Goal: Task Accomplishment & Management: Use online tool/utility

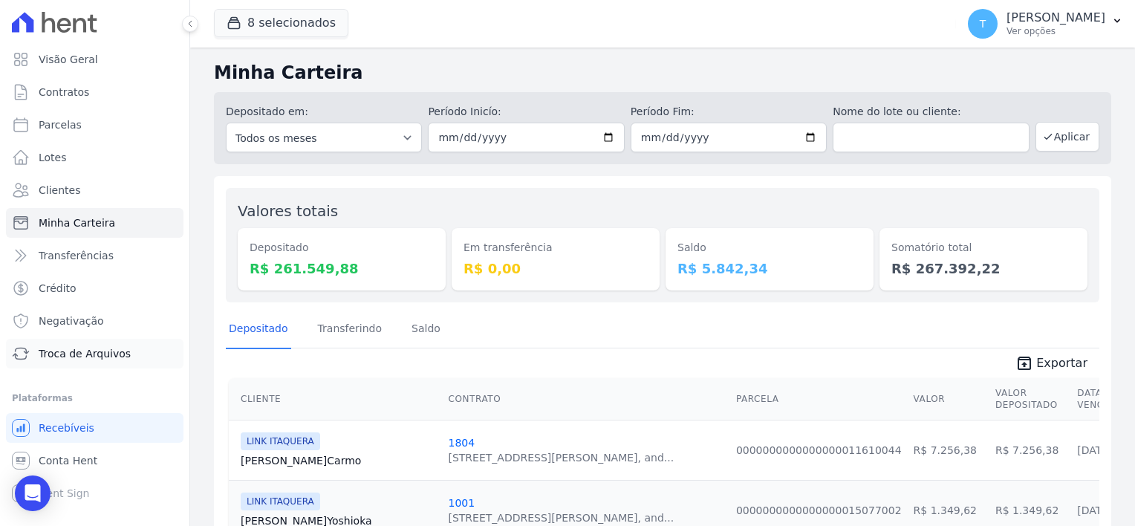
click at [86, 357] on span "Troca de Arquivos" at bounding box center [85, 353] width 92 height 15
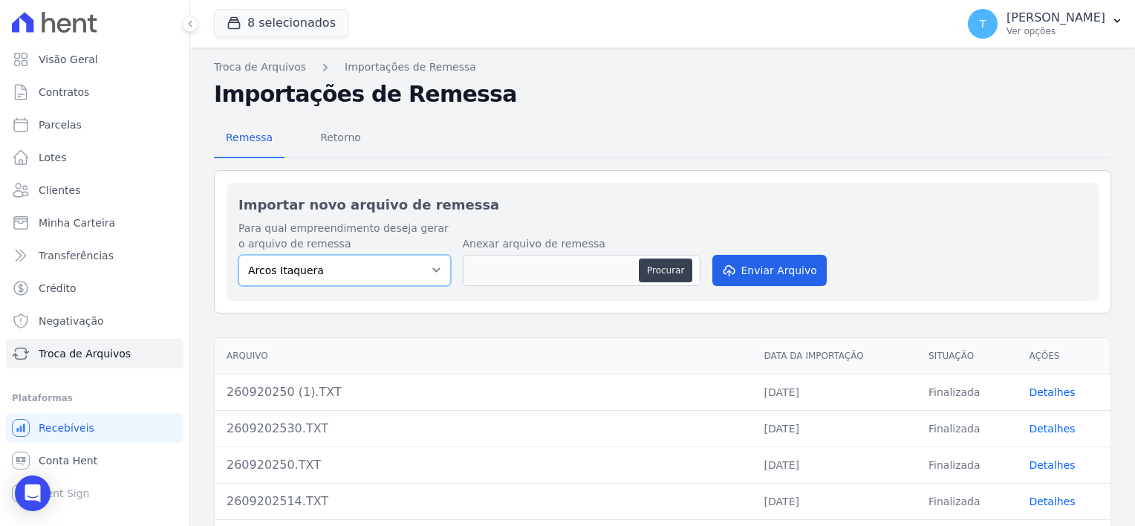
click at [392, 271] on select "Arcos Itaquera ALTOS DE SANTANA Inspire BOSQUE CLUB ARTE VILA MATILDE VISTA 553…" at bounding box center [344, 270] width 212 height 31
select select "608a0505-5729-491c-8a4a-236dc5ec7f7f"
click at [238, 255] on select "Arcos Itaquera ALTOS DE SANTANA Inspire BOSQUE CLUB ARTE VILA MATILDE VISTA 553…" at bounding box center [344, 270] width 212 height 31
click at [651, 273] on button "Procurar" at bounding box center [665, 271] width 53 height 24
type input "2909202514.TXT"
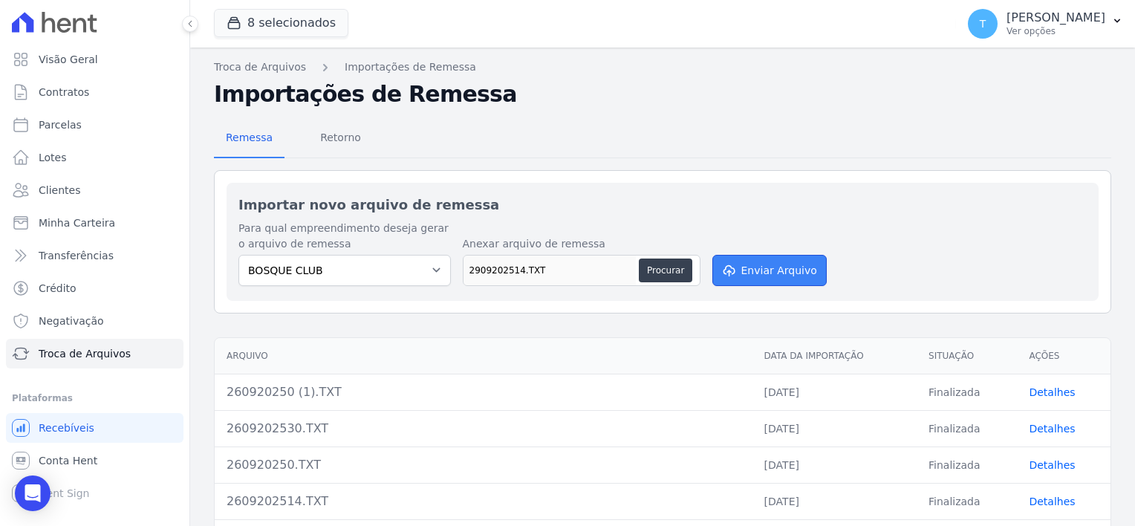
click at [755, 270] on button "Enviar Arquivo" at bounding box center [769, 270] width 114 height 31
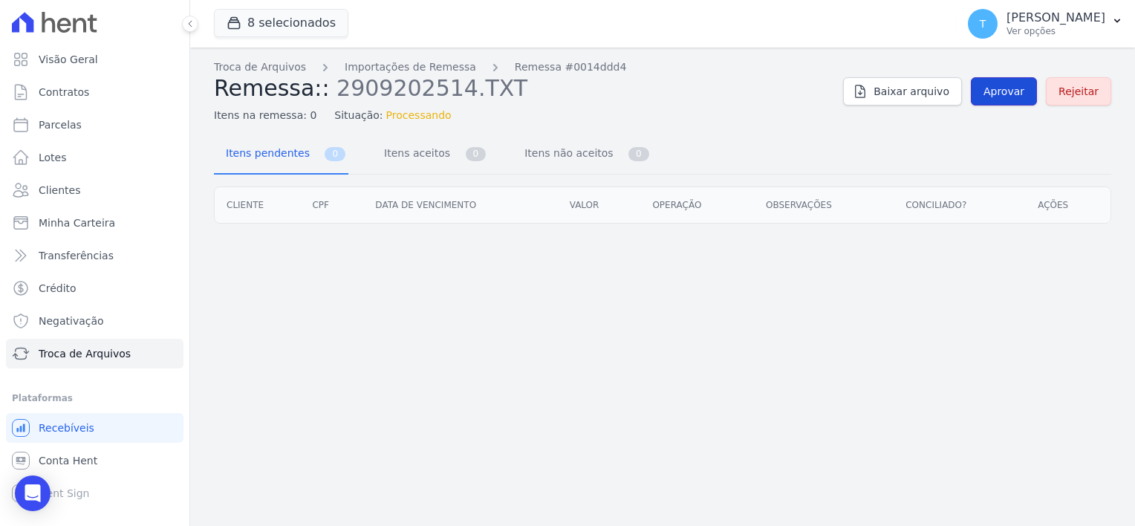
click at [1007, 92] on span "Aprovar" at bounding box center [1004, 91] width 41 height 15
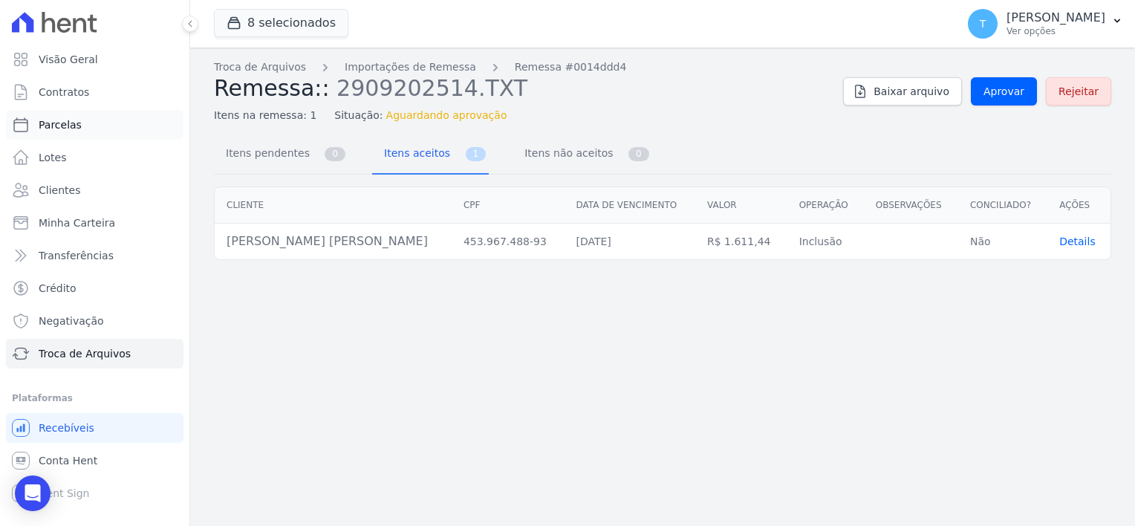
click at [74, 118] on span "Parcelas" at bounding box center [60, 124] width 43 height 15
select select
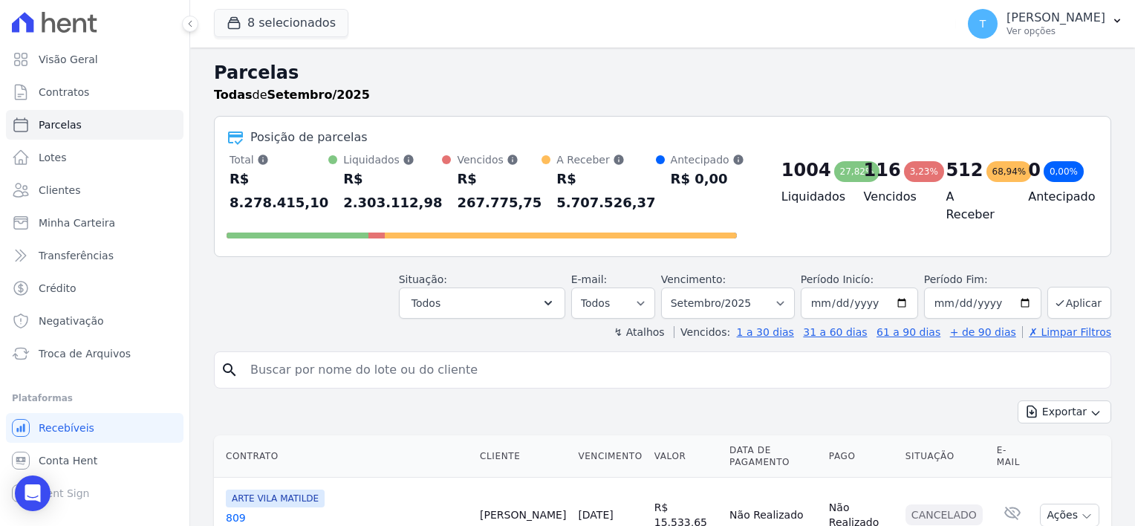
click at [383, 355] on input "search" at bounding box center [672, 370] width 863 height 30
paste input "Renan Levy Silva Matias"
type input "Renan Levy Silva Matias"
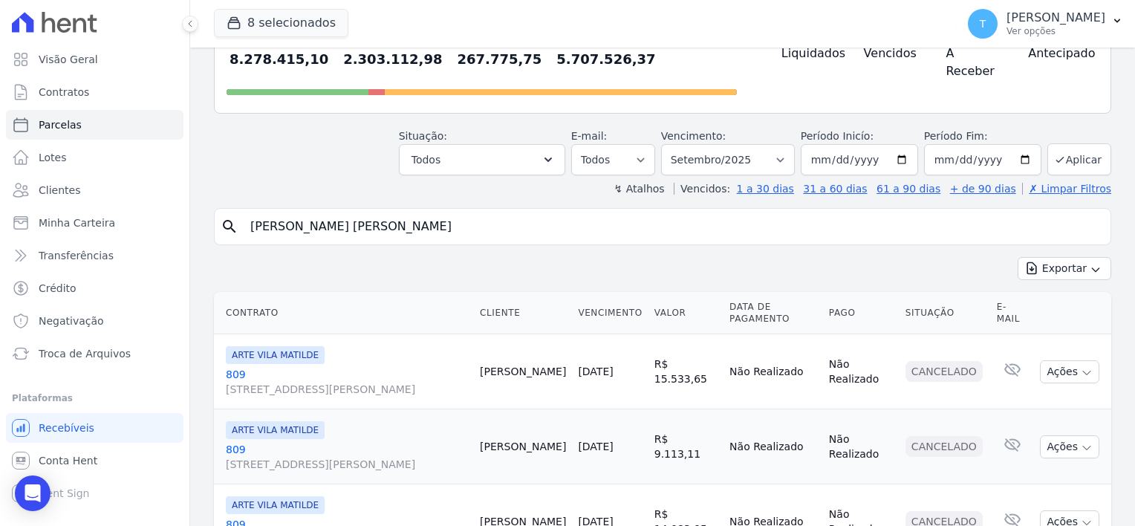
scroll to position [149, 0]
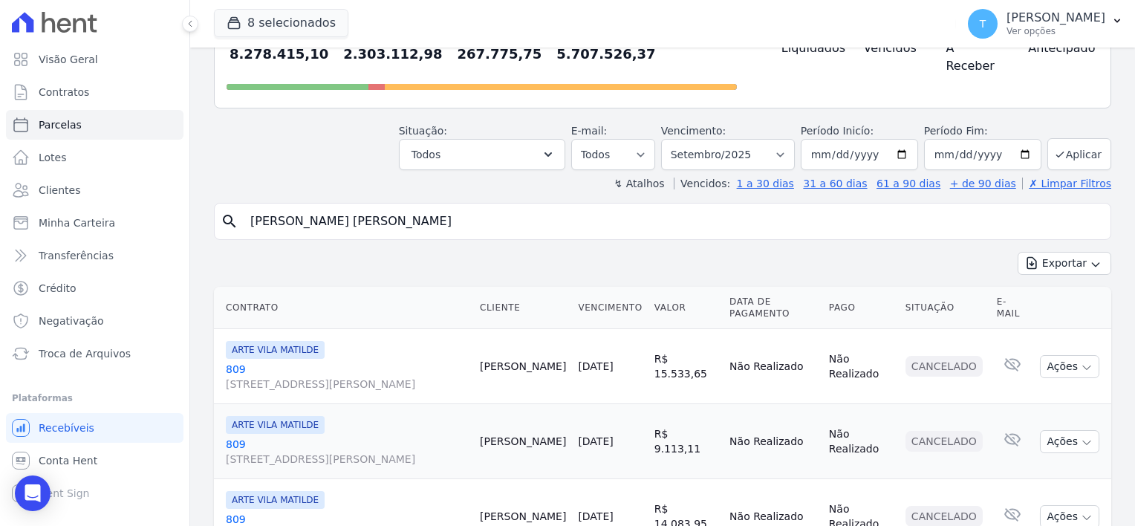
click at [662, 207] on input "Renan Levy Silva Matias" at bounding box center [672, 222] width 863 height 30
select select
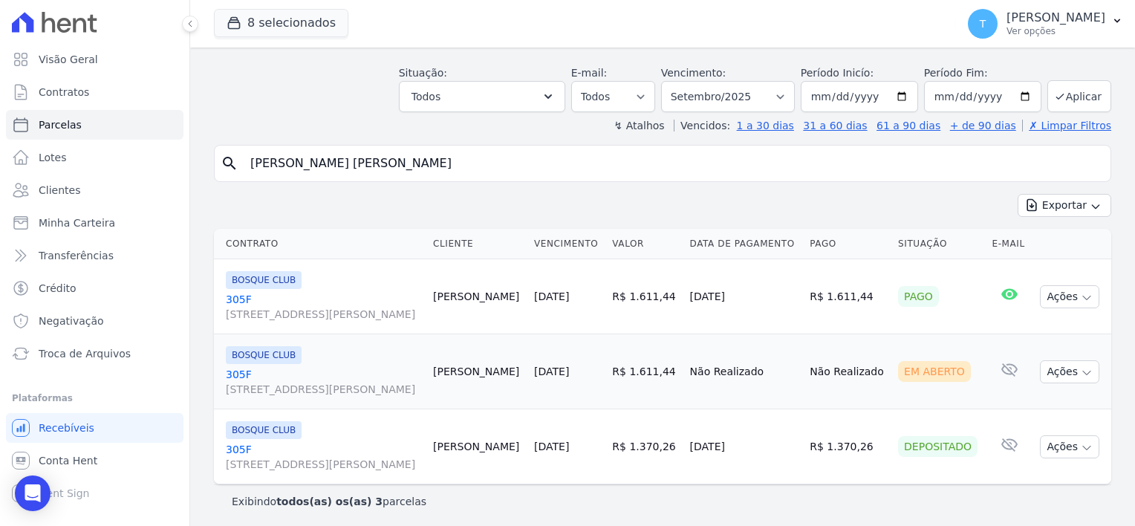
scroll to position [59, 0]
click at [1082, 371] on button "Ações" at bounding box center [1069, 369] width 59 height 23
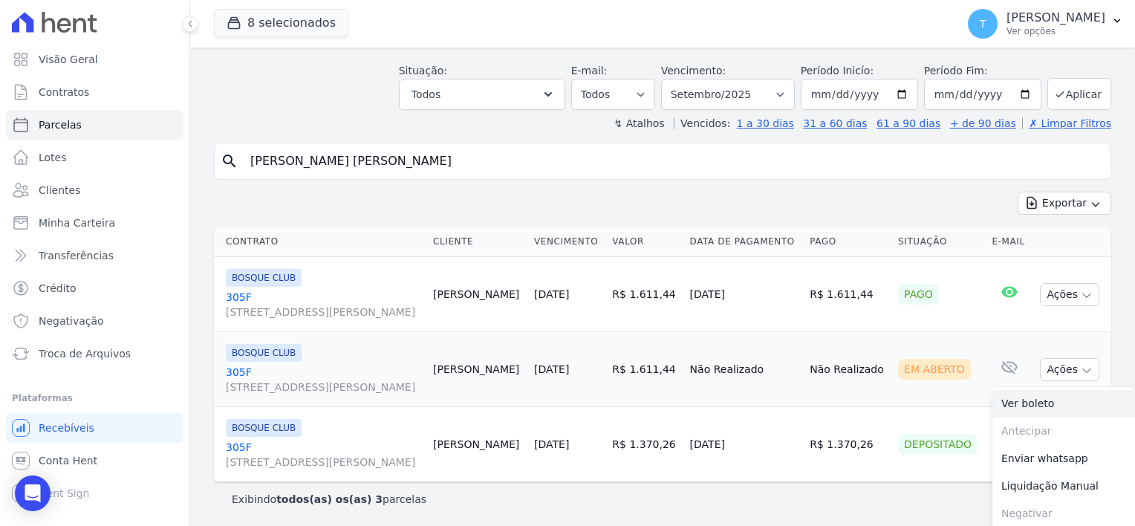
click at [1052, 404] on link "Ver boleto" at bounding box center [1064, 403] width 143 height 27
drag, startPoint x: 405, startPoint y: 168, endPoint x: 244, endPoint y: 166, distance: 161.2
click at [244, 166] on input "Renan Levy Silva Matias" at bounding box center [672, 161] width 863 height 30
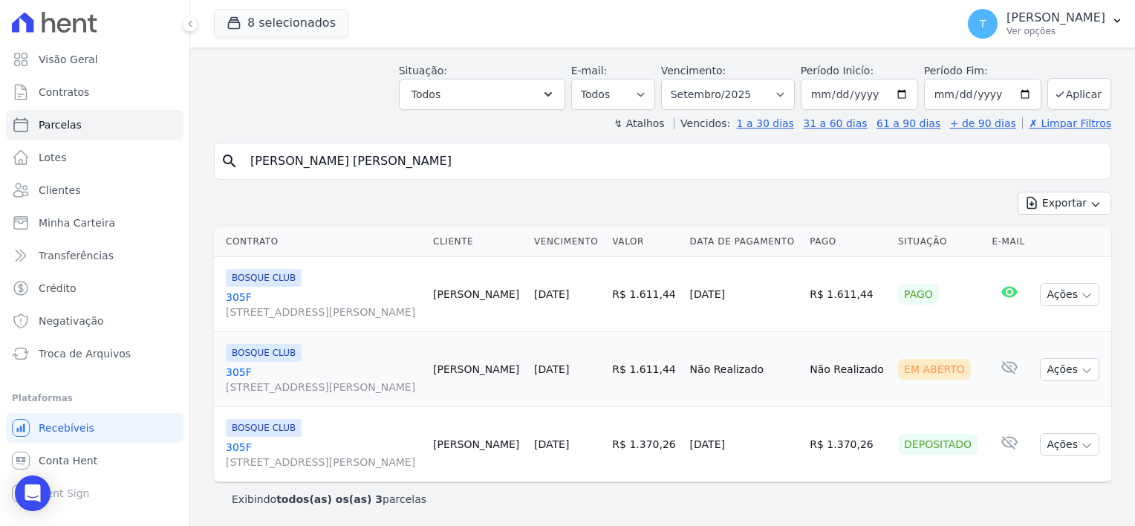
paste input "[PERSON_NAME]"
type input "[PERSON_NAME]"
select select
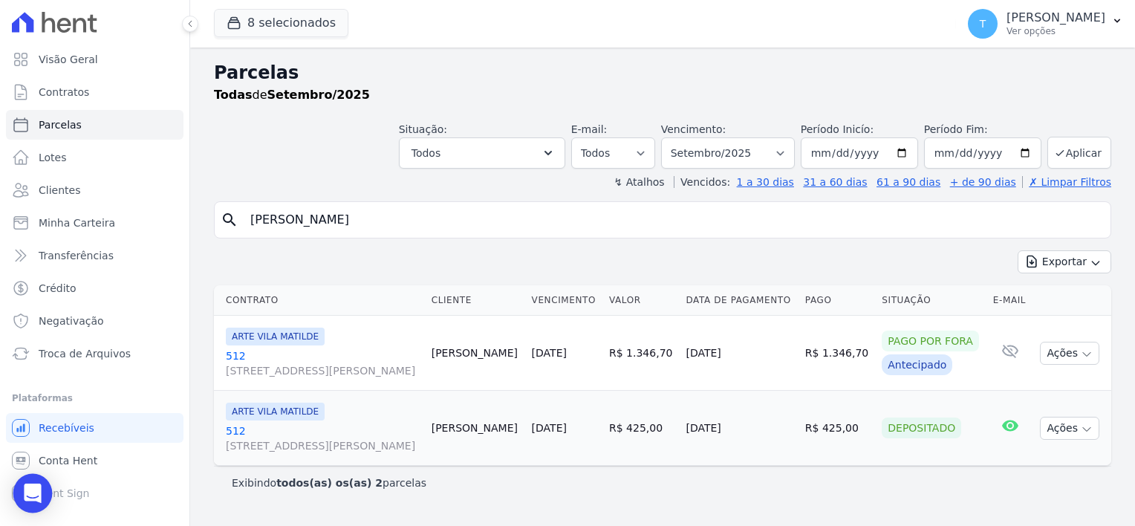
click at [31, 495] on icon "Open Intercom Messenger" at bounding box center [32, 493] width 17 height 19
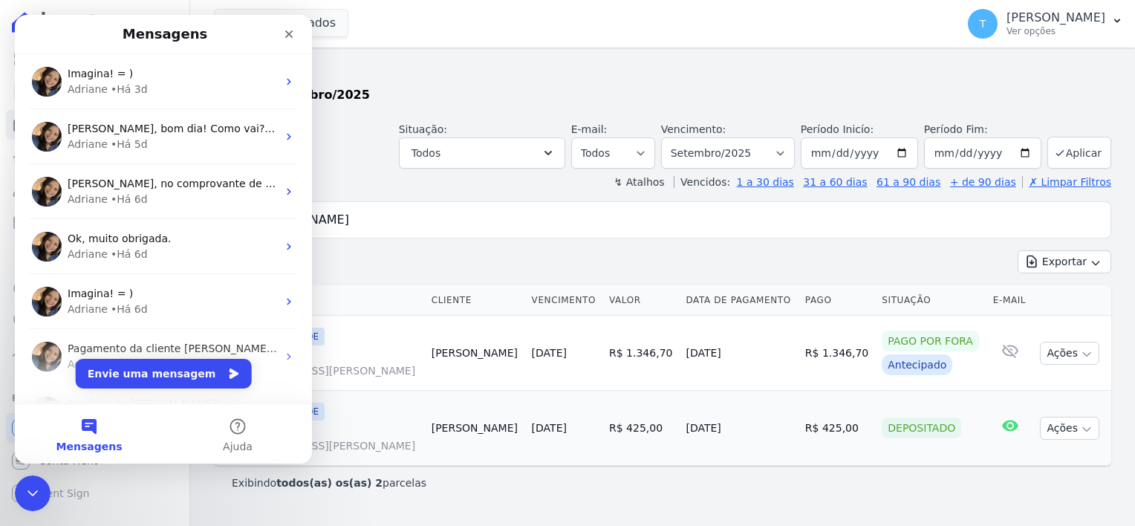
click at [799, 490] on div "Exibindo todos(as) os(as) 2 parcelas" at bounding box center [662, 482] width 897 height 33
click at [288, 33] on icon "Fechar" at bounding box center [289, 34] width 8 height 8
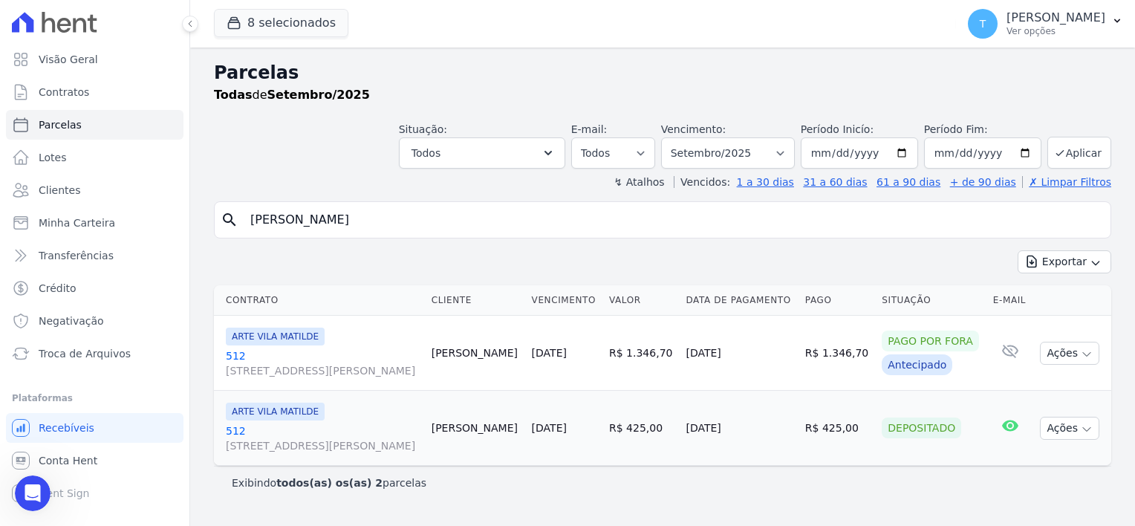
click at [273, 443] on span "[STREET_ADDRESS]" at bounding box center [323, 445] width 194 height 15
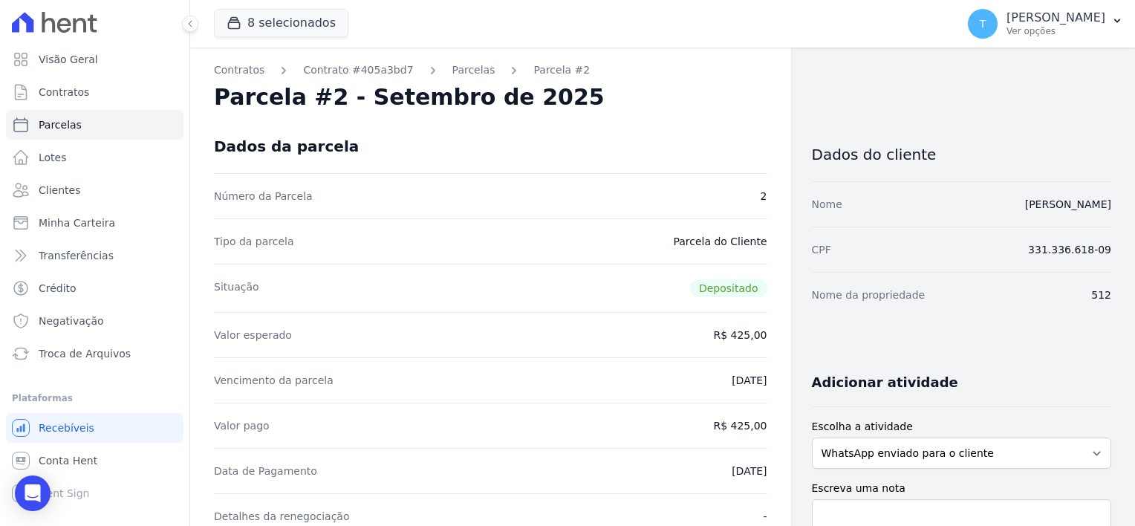
select select
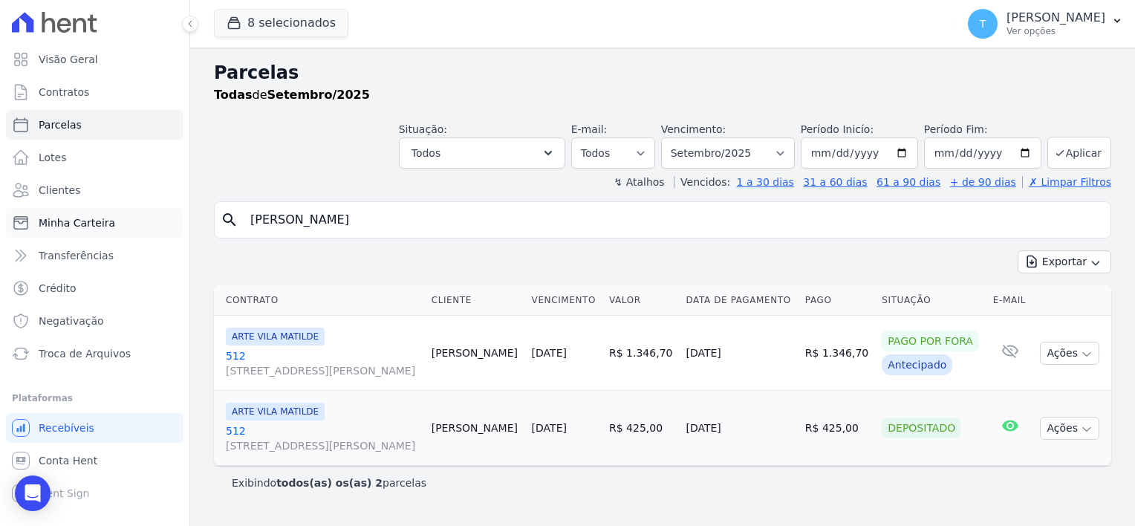
click at [85, 229] on span "Minha Carteira" at bounding box center [77, 222] width 77 height 15
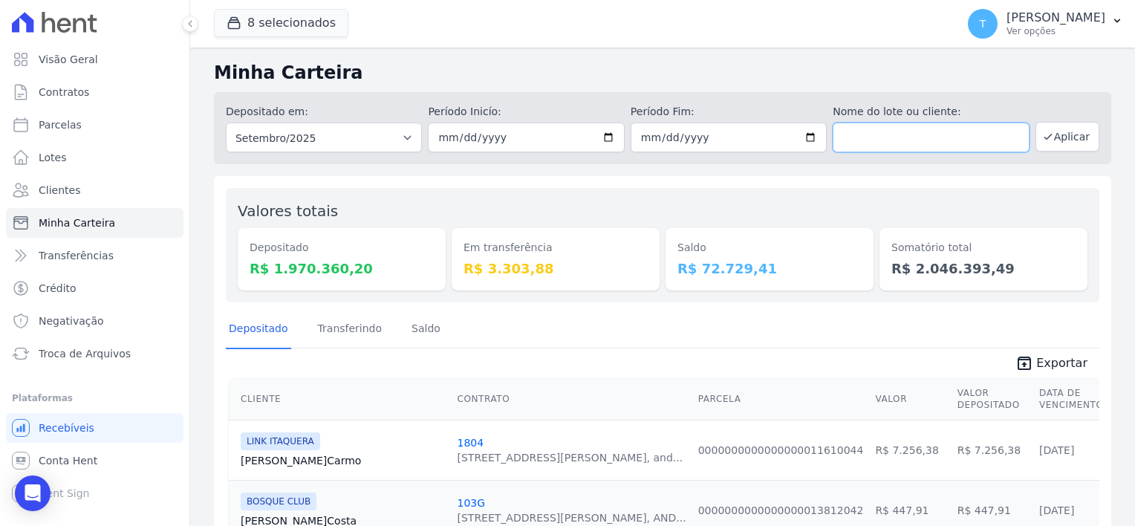
click at [859, 145] on input "text" at bounding box center [931, 138] width 196 height 30
click at [881, 134] on input "text" at bounding box center [931, 138] width 196 height 30
paste input "[PERSON_NAME]"
type input "[PERSON_NAME]"
click at [1048, 134] on button "Aplicar" at bounding box center [1068, 137] width 64 height 30
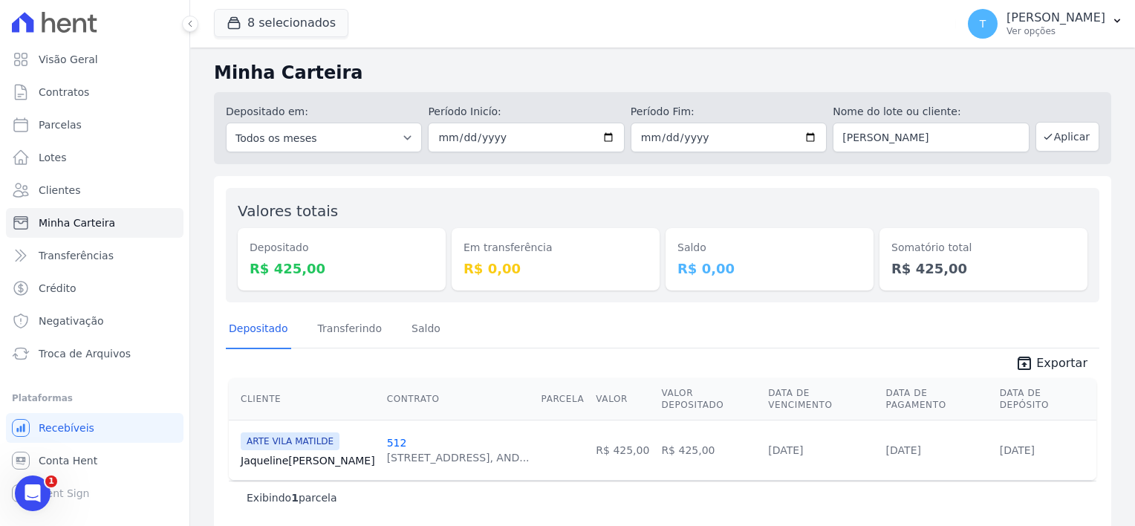
scroll to position [1, 0]
click at [1036, 364] on span "Exportar" at bounding box center [1061, 362] width 51 height 18
drag, startPoint x: 556, startPoint y: 186, endPoint x: 552, endPoint y: 169, distance: 17.5
click at [556, 186] on div "Valores totais Depositado R$ 425,00 Em transferência R$ 0,00 Saldo R$ 0,00 Soma…" at bounding box center [663, 243] width 874 height 114
click at [604, 137] on input "2025-09-01" at bounding box center [526, 136] width 196 height 30
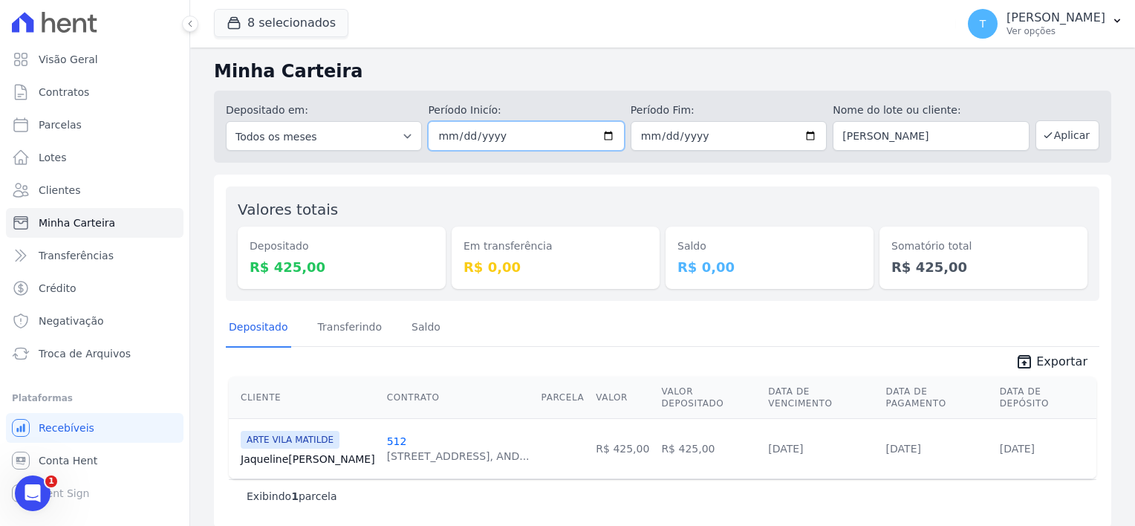
type input "[DATE]"
click at [806, 132] on input "[DATE]" at bounding box center [729, 136] width 196 height 30
type input "[DATE]"
drag, startPoint x: 990, startPoint y: 135, endPoint x: 808, endPoint y: 140, distance: 182.1
click at [808, 140] on div "Depositado em: Todos os meses Julho/2017 Agosto/2017 Setembro/2017 Outubro/2017…" at bounding box center [662, 127] width 897 height 72
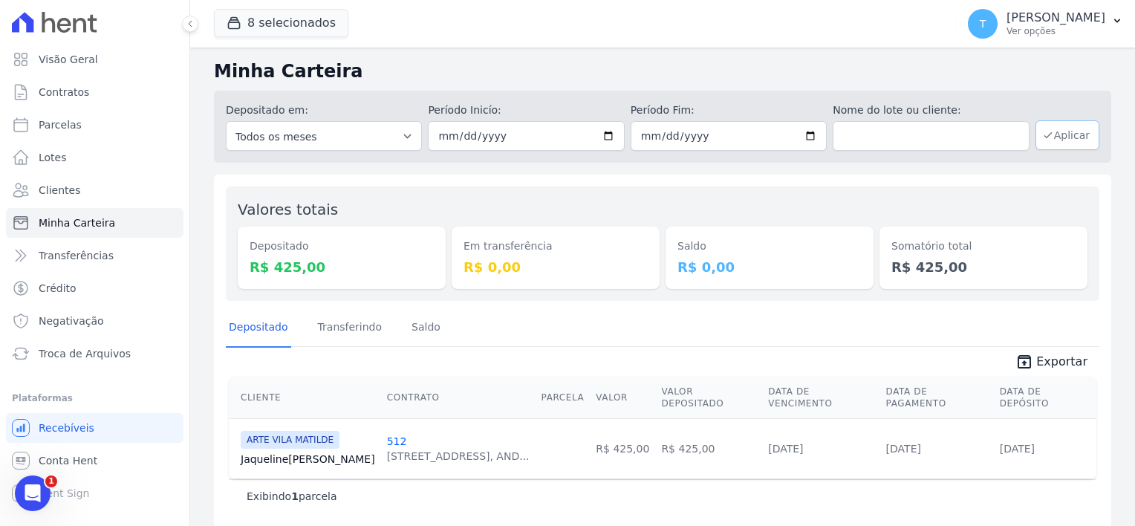
click at [1067, 140] on button "Aplicar" at bounding box center [1068, 135] width 64 height 30
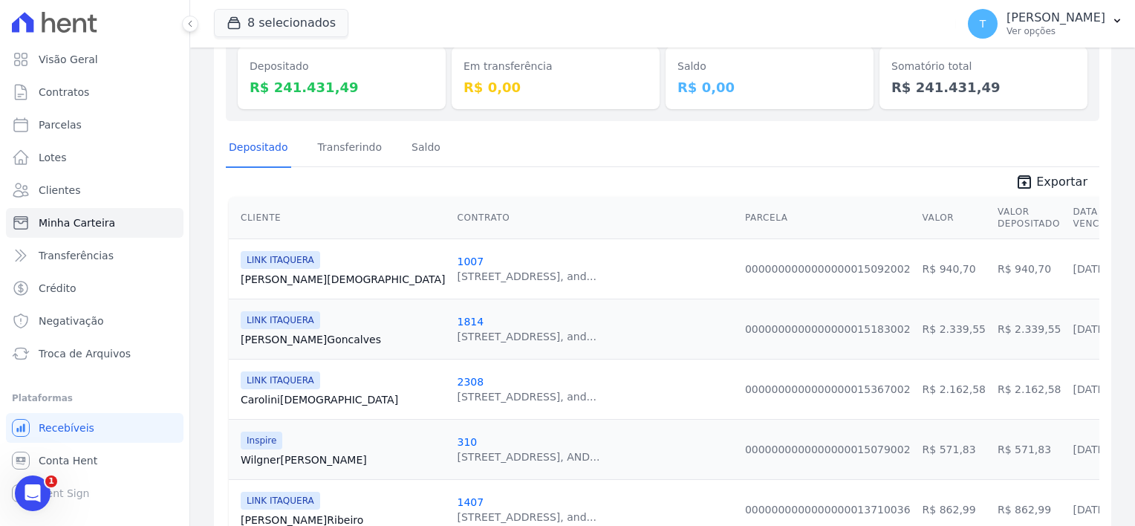
scroll to position [149, 0]
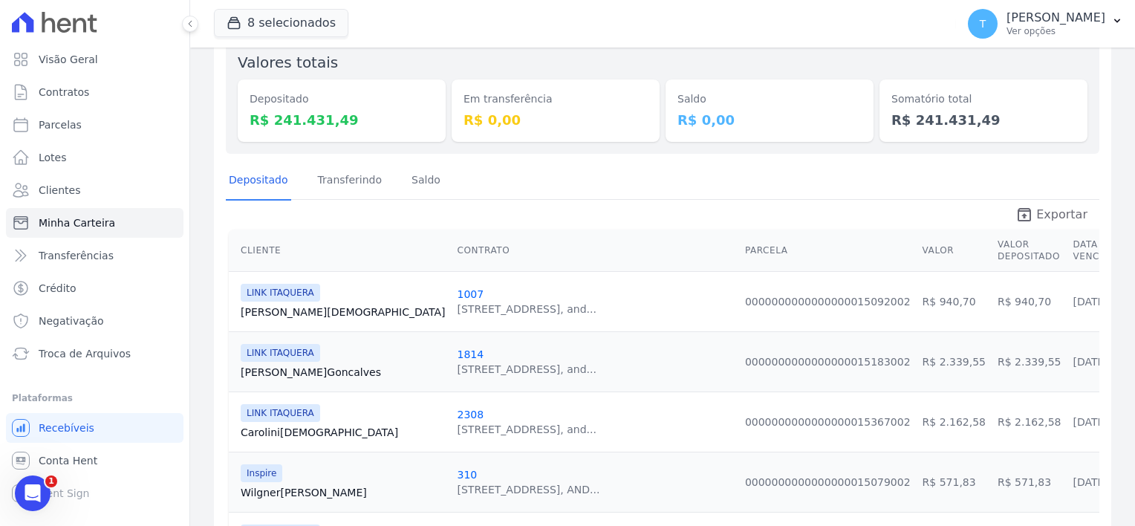
click at [1036, 218] on span "Exportar" at bounding box center [1061, 215] width 51 height 18
click at [296, 26] on button "8 selecionados" at bounding box center [281, 23] width 134 height 28
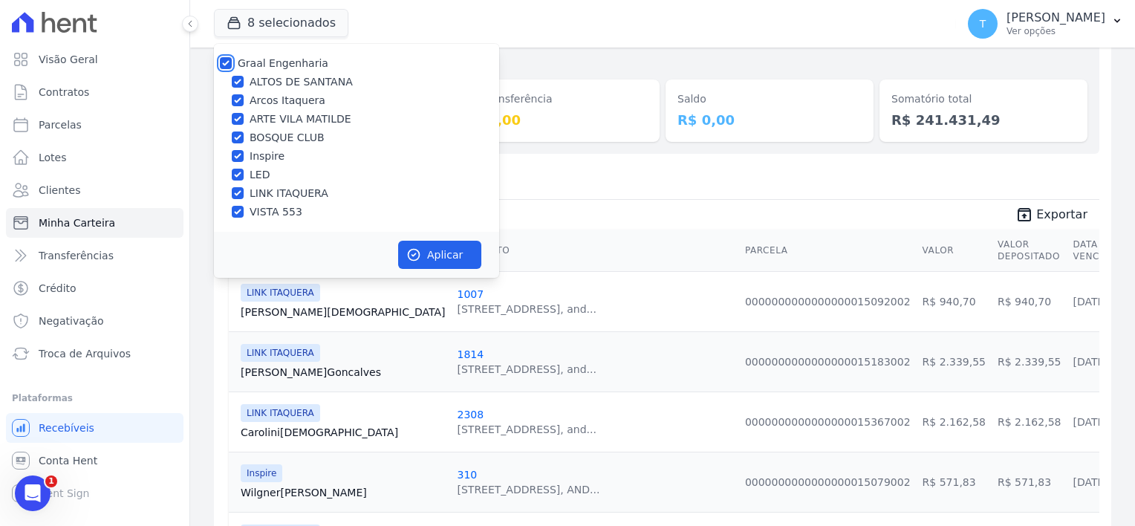
click at [222, 62] on input "Graal Engenharia" at bounding box center [226, 63] width 12 height 12
checkbox input "false"
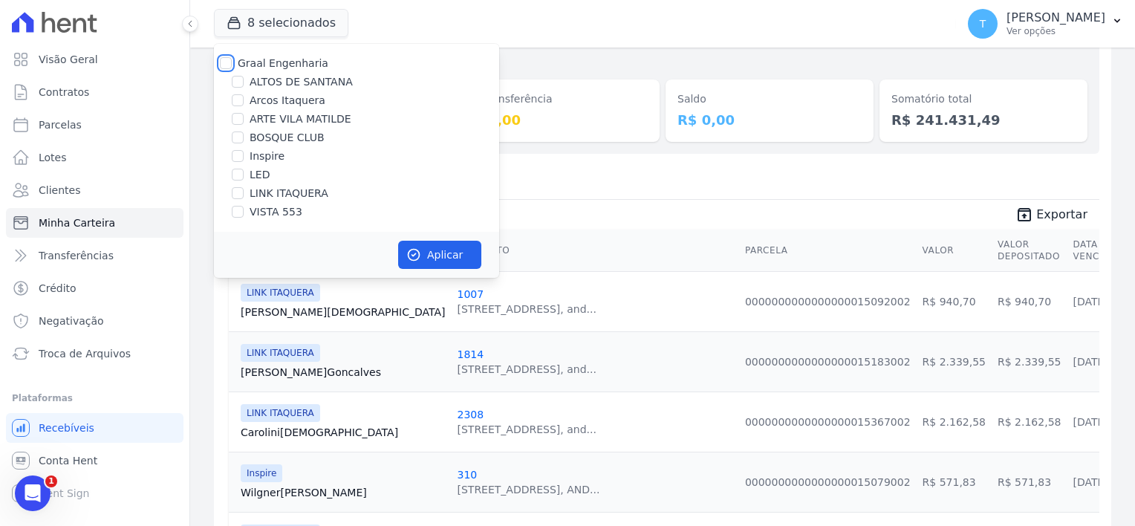
checkbox input "false"
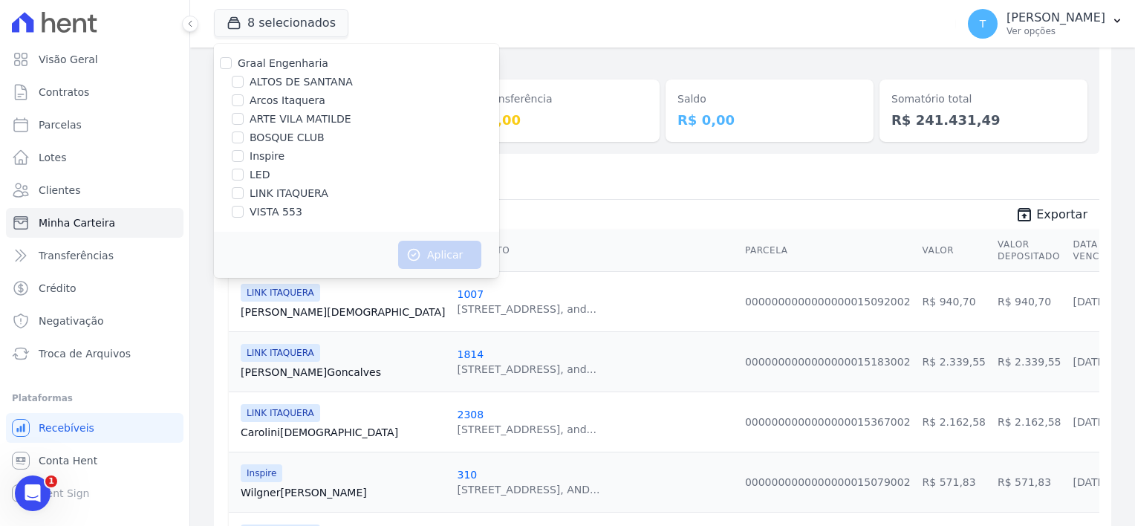
click at [565, 192] on div "Depositado Transferindo Saldo" at bounding box center [663, 181] width 874 height 36
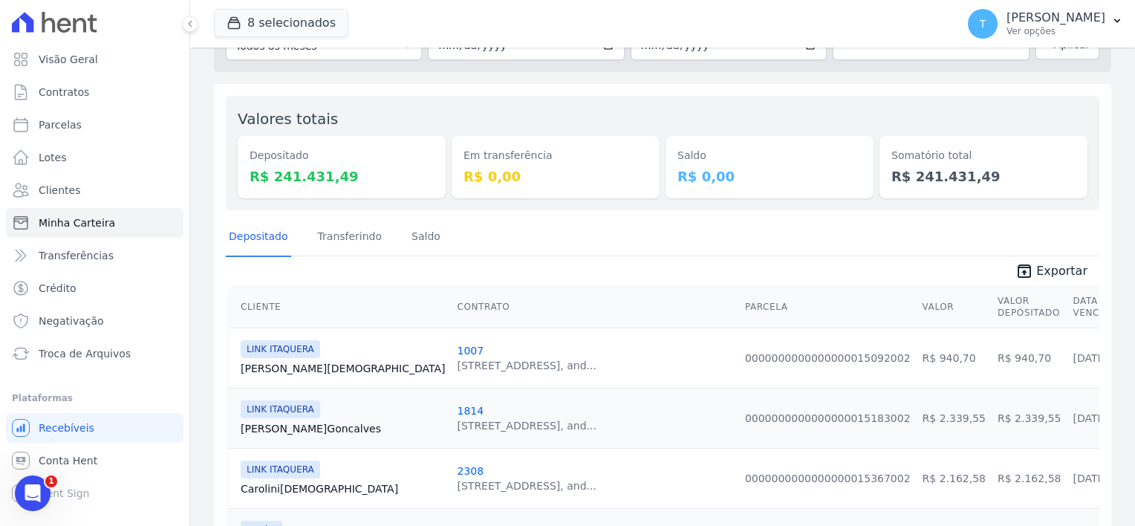
scroll to position [0, 0]
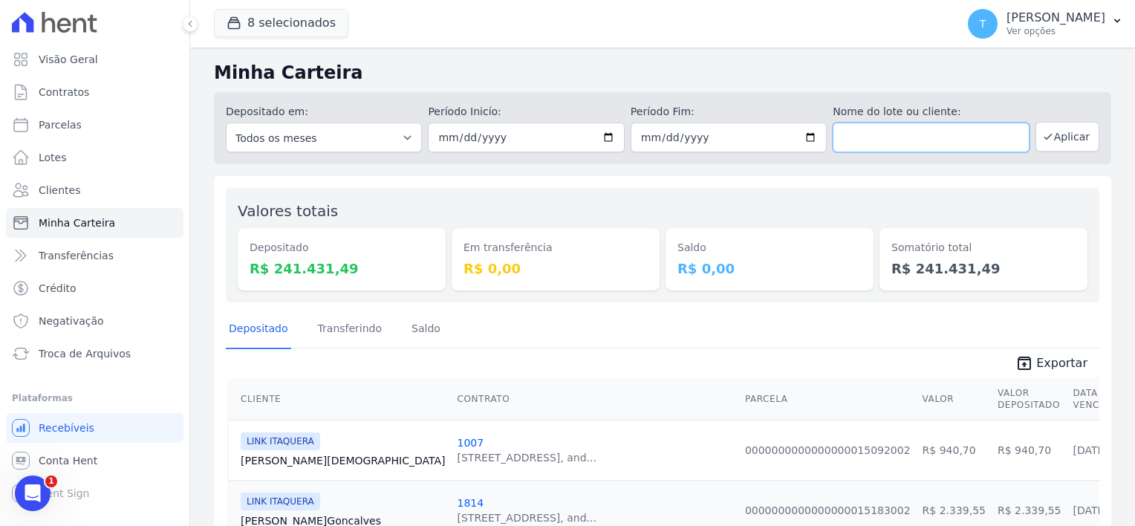
click at [856, 137] on input "text" at bounding box center [931, 138] width 196 height 30
click at [862, 137] on input "text" at bounding box center [931, 138] width 196 height 30
click at [860, 129] on input "text" at bounding box center [931, 138] width 196 height 30
paste input "[PERSON_NAME]"
type input "[PERSON_NAME]"
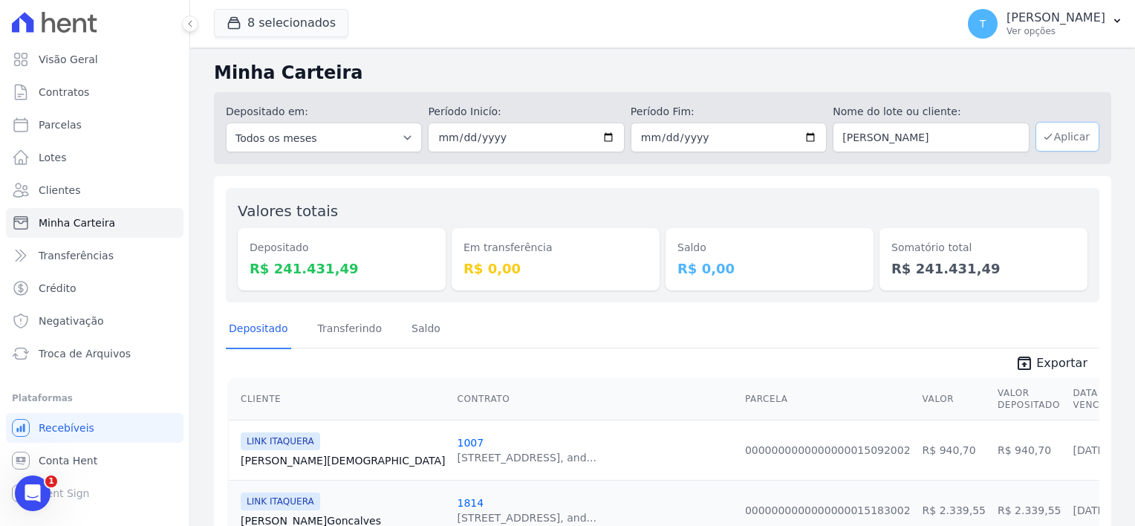
click at [1066, 134] on button "Aplicar" at bounding box center [1068, 137] width 64 height 30
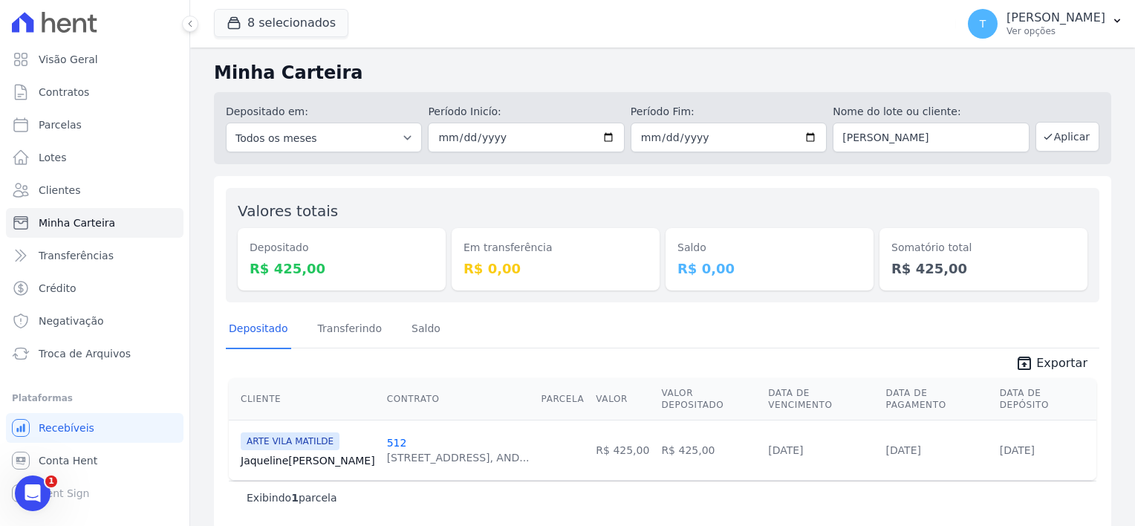
scroll to position [1, 0]
click at [275, 452] on link "Jaqueline Carvalho" at bounding box center [308, 459] width 134 height 15
click at [88, 351] on span "Troca de Arquivos" at bounding box center [85, 353] width 92 height 15
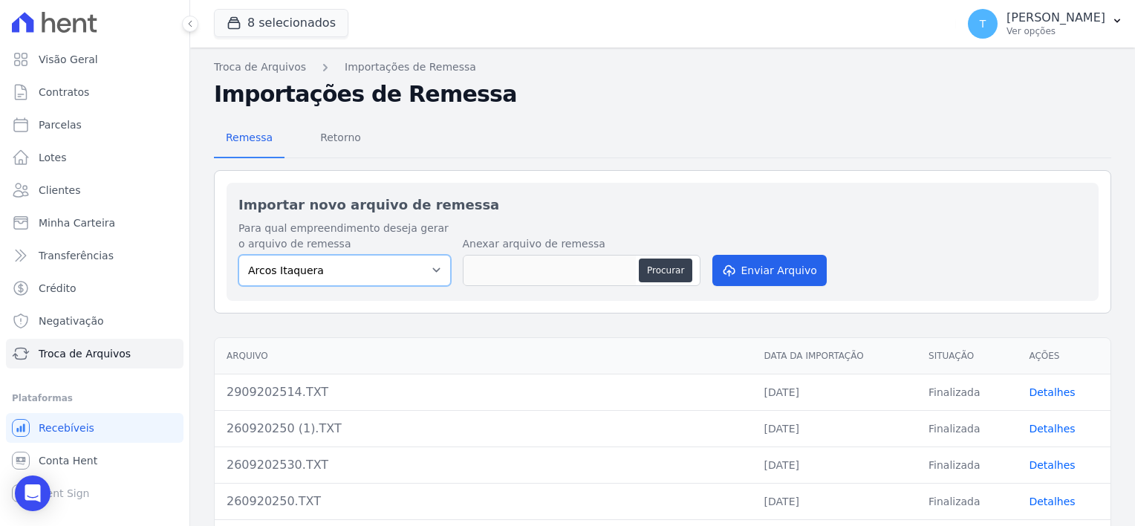
click at [395, 267] on select "Arcos Itaquera [GEOGRAPHIC_DATA] Inspire BOSQUE CLUB ARTE [GEOGRAPHIC_DATA] 553…" at bounding box center [344, 270] width 212 height 31
select select "798d34ef-1a76-4a01-aecd-278a2202ade3"
click at [238, 255] on select "Arcos Itaquera [GEOGRAPHIC_DATA] Inspire BOSQUE CLUB ARTE [GEOGRAPHIC_DATA] 553…" at bounding box center [344, 270] width 212 height 31
click at [653, 265] on button "Procurar" at bounding box center [665, 271] width 53 height 24
type input "290920257.TXT"
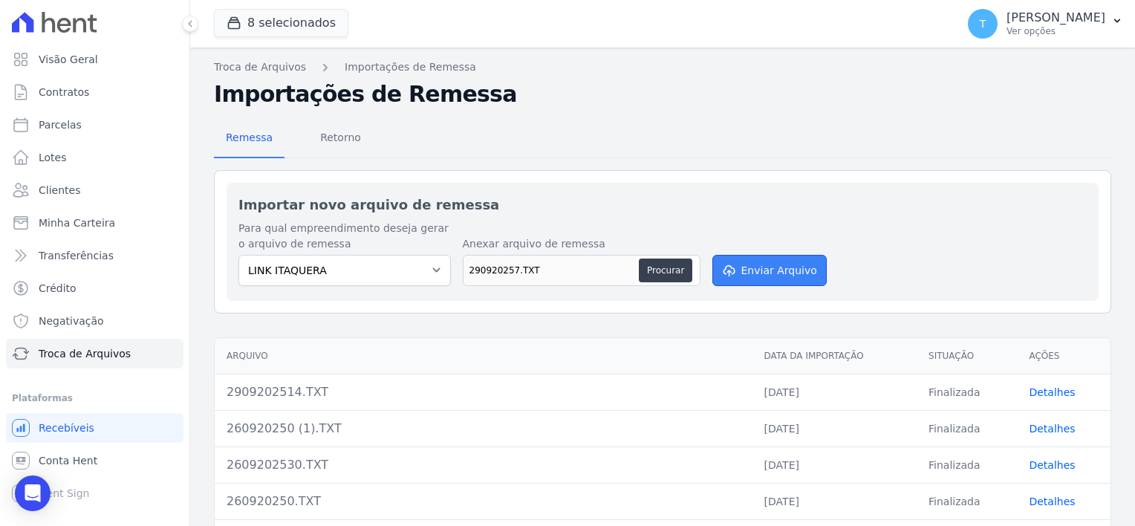
click at [743, 267] on button "Enviar Arquivo" at bounding box center [769, 270] width 114 height 31
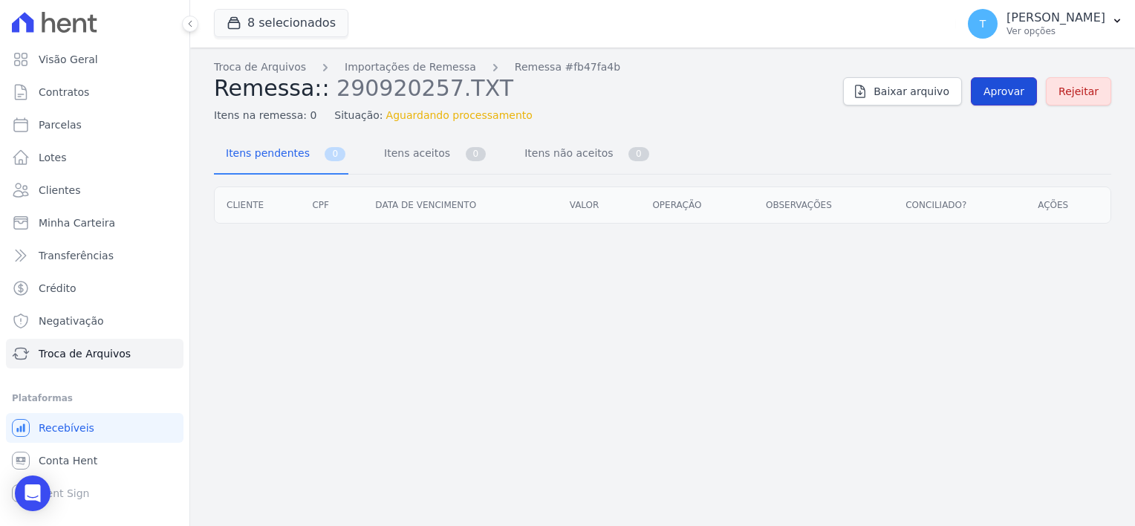
click at [1019, 94] on span "Aprovar" at bounding box center [1004, 91] width 41 height 15
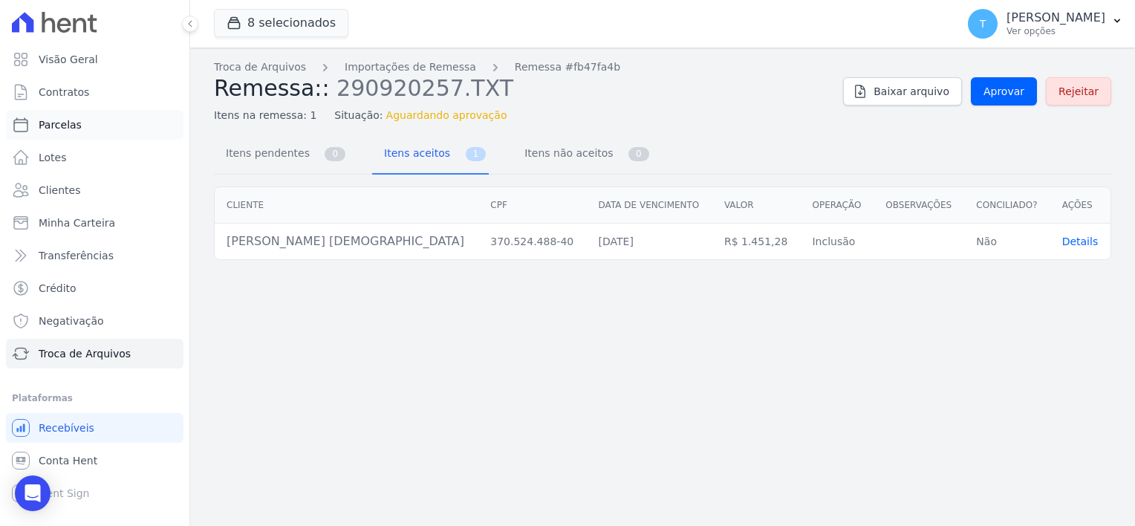
click at [80, 129] on link "Parcelas" at bounding box center [95, 125] width 178 height 30
select select
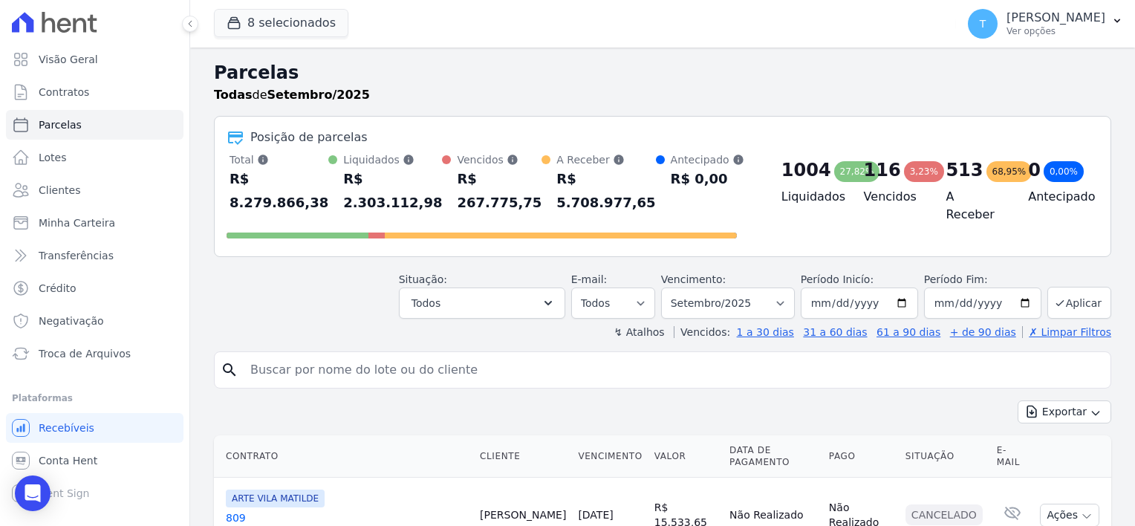
click at [409, 355] on input "search" at bounding box center [672, 370] width 863 height 30
paste input "[PERSON_NAME] [DEMOGRAPHIC_DATA]"
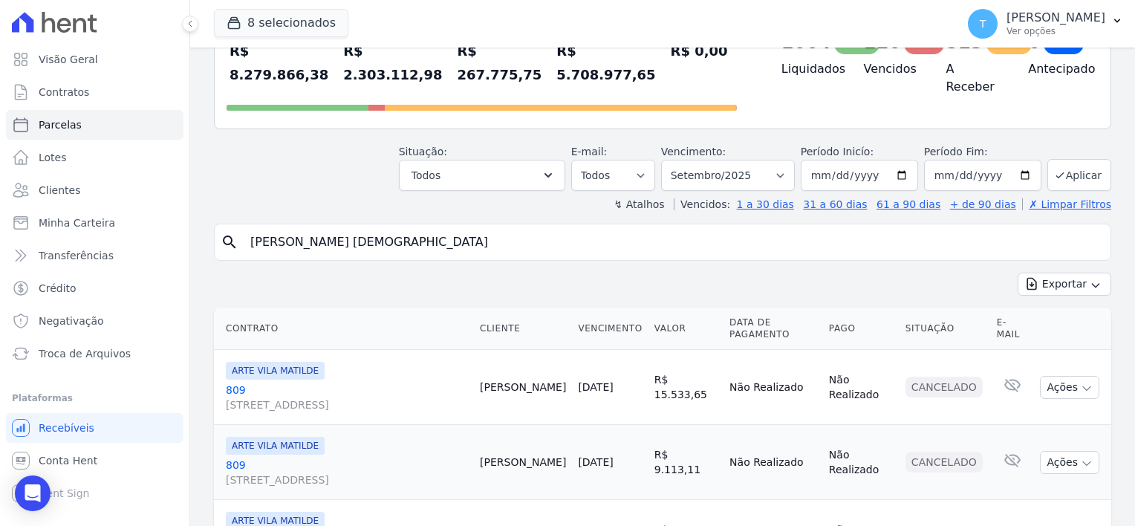
scroll to position [149, 0]
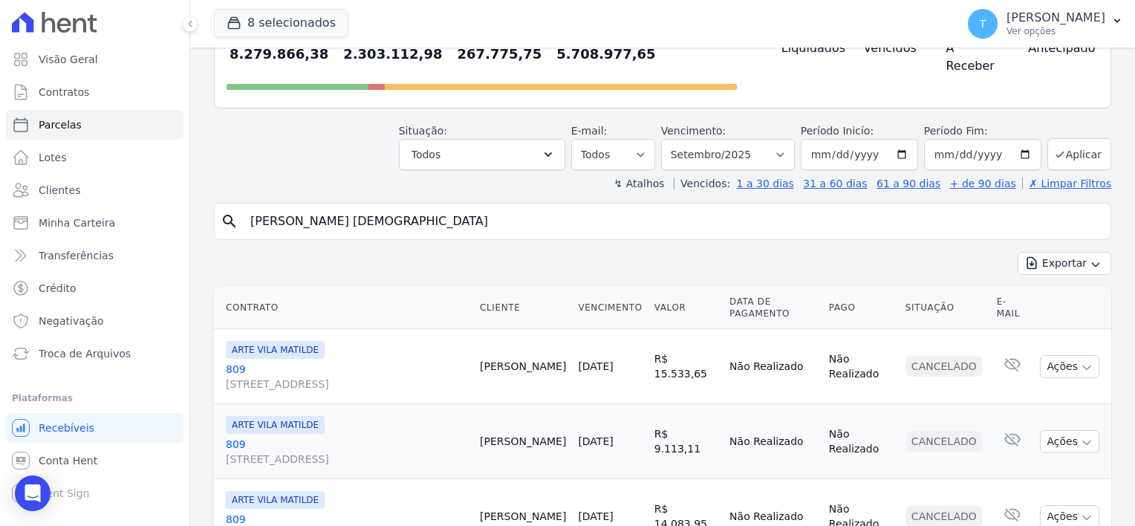
type input "[PERSON_NAME] [DEMOGRAPHIC_DATA]"
select select
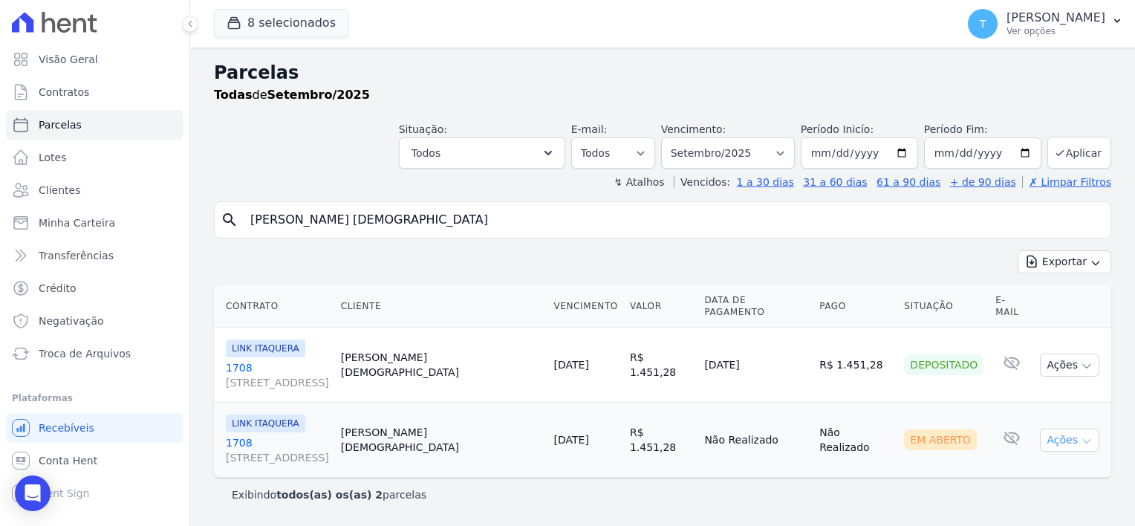
click at [1085, 435] on icon "button" at bounding box center [1087, 441] width 12 height 12
click at [1063, 464] on link "Ver boleto" at bounding box center [1064, 474] width 143 height 27
drag, startPoint x: 434, startPoint y: 220, endPoint x: 230, endPoint y: 227, distance: 203.7
click at [230, 227] on div "search [PERSON_NAME] [DEMOGRAPHIC_DATA]" at bounding box center [662, 219] width 897 height 37
paste input "[DEMOGRAPHIC_DATA][PERSON_NAME]"
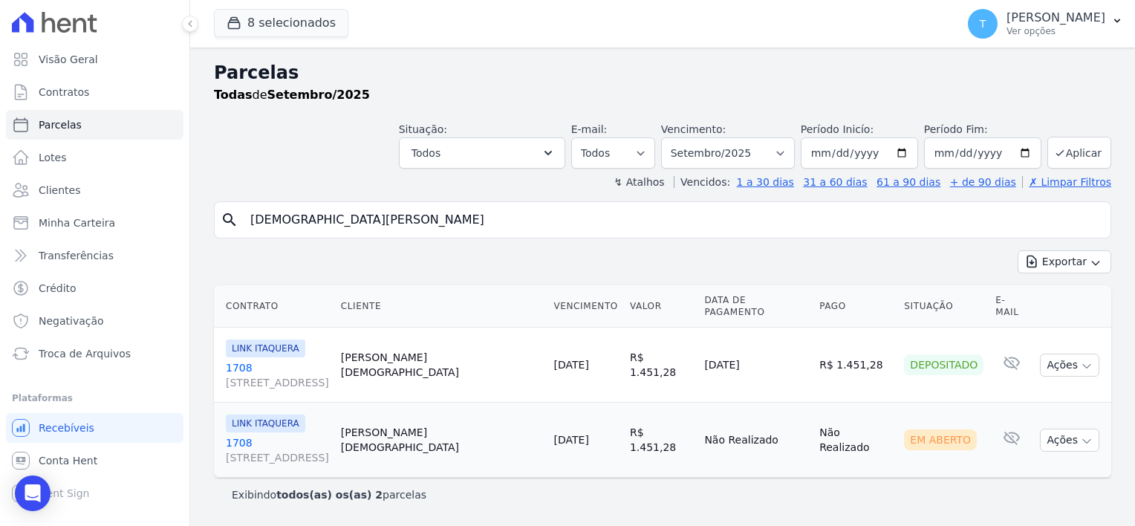
type input "[DEMOGRAPHIC_DATA][PERSON_NAME]"
select select
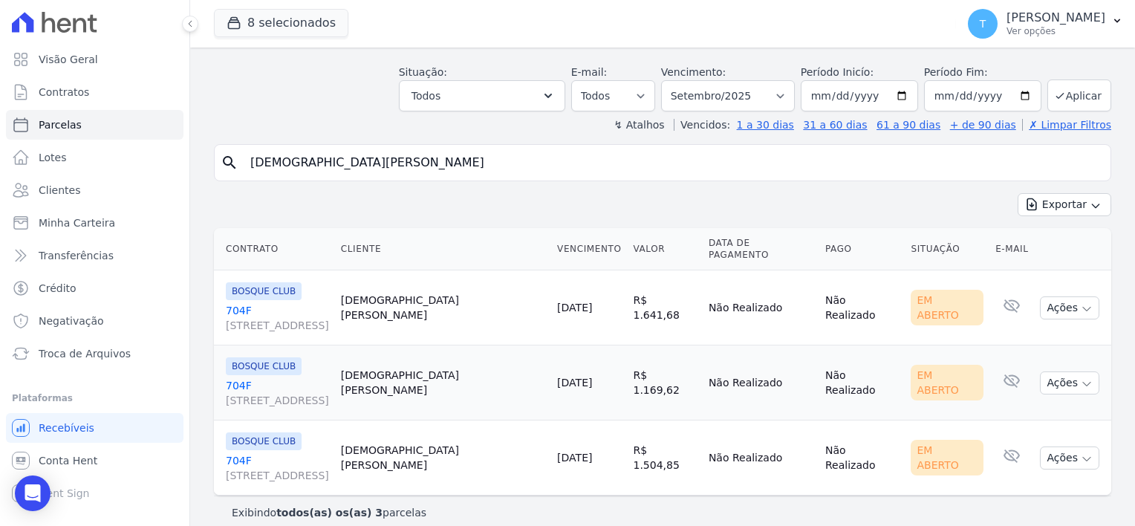
scroll to position [59, 0]
click at [1081, 452] on icon "button" at bounding box center [1087, 458] width 12 height 12
click at [1044, 477] on link "Ver boleto" at bounding box center [1064, 490] width 143 height 27
click at [76, 357] on span "Troca de Arquivos" at bounding box center [85, 353] width 92 height 15
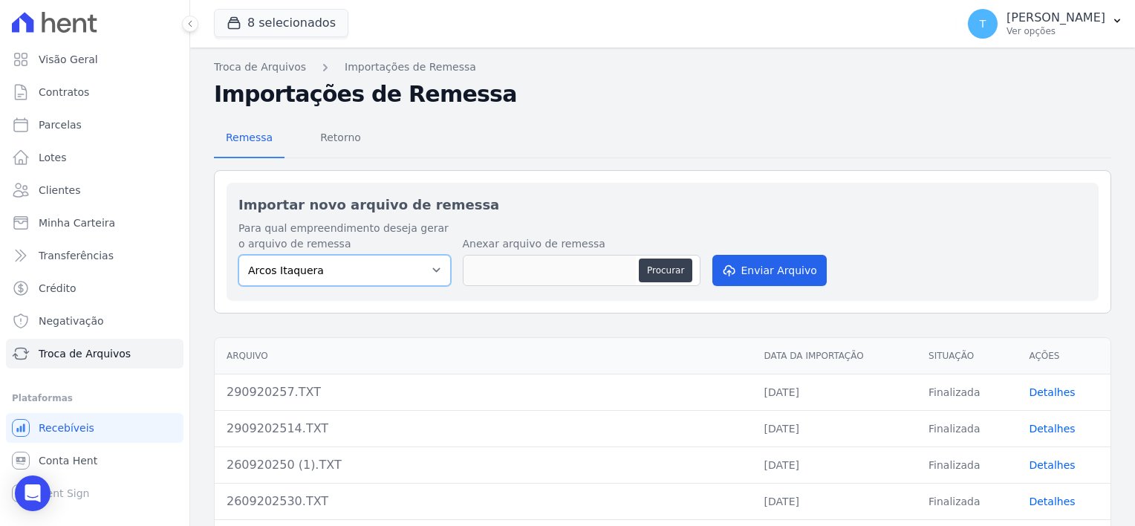
click at [347, 267] on select "Arcos Itaquera [GEOGRAPHIC_DATA] Inspire BOSQUE CLUB ARTE [GEOGRAPHIC_DATA] 553…" at bounding box center [344, 270] width 212 height 31
select select "0f63778f-d065-481e-98dc-731d1f59daba"
click at [238, 255] on select "Arcos Itaquera [GEOGRAPHIC_DATA] Inspire BOSQUE CLUB ARTE [GEOGRAPHIC_DATA] 553…" at bounding box center [344, 270] width 212 height 31
click at [666, 271] on button "Procurar" at bounding box center [665, 271] width 53 height 24
type input "2909202530.TXT"
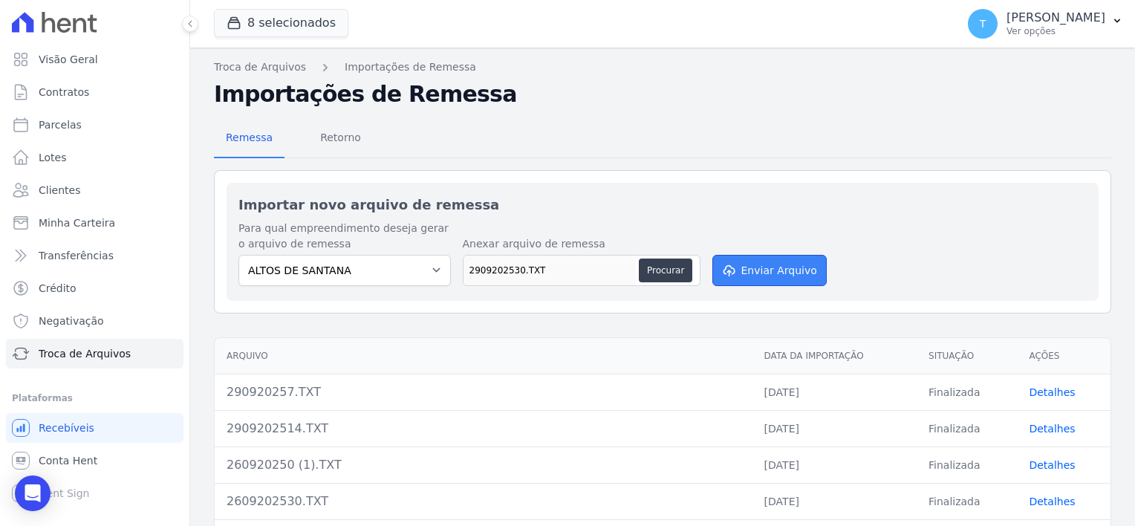
click at [789, 270] on button "Enviar Arquivo" at bounding box center [769, 270] width 114 height 31
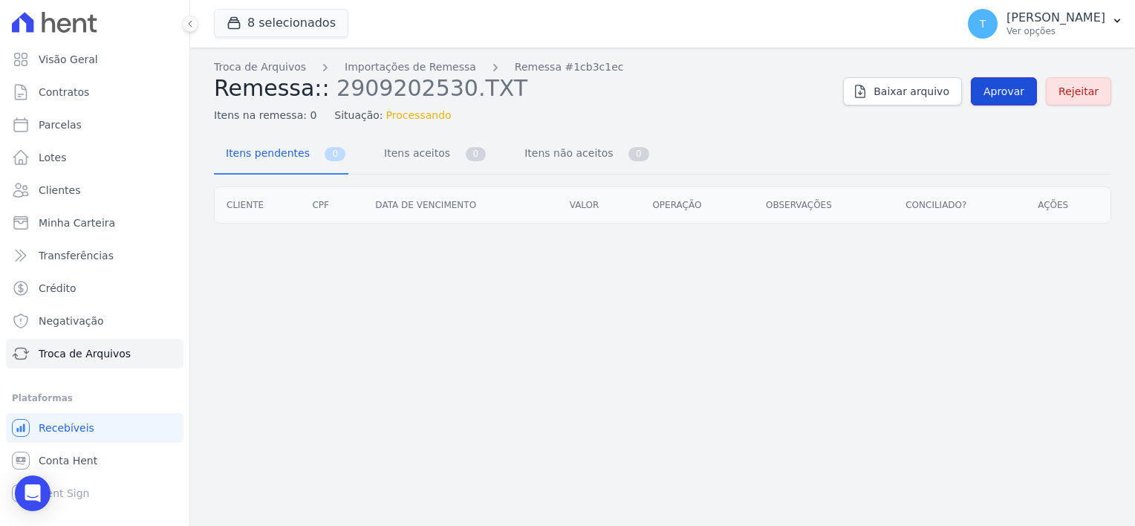
click at [996, 91] on span "Aprovar" at bounding box center [1004, 91] width 41 height 15
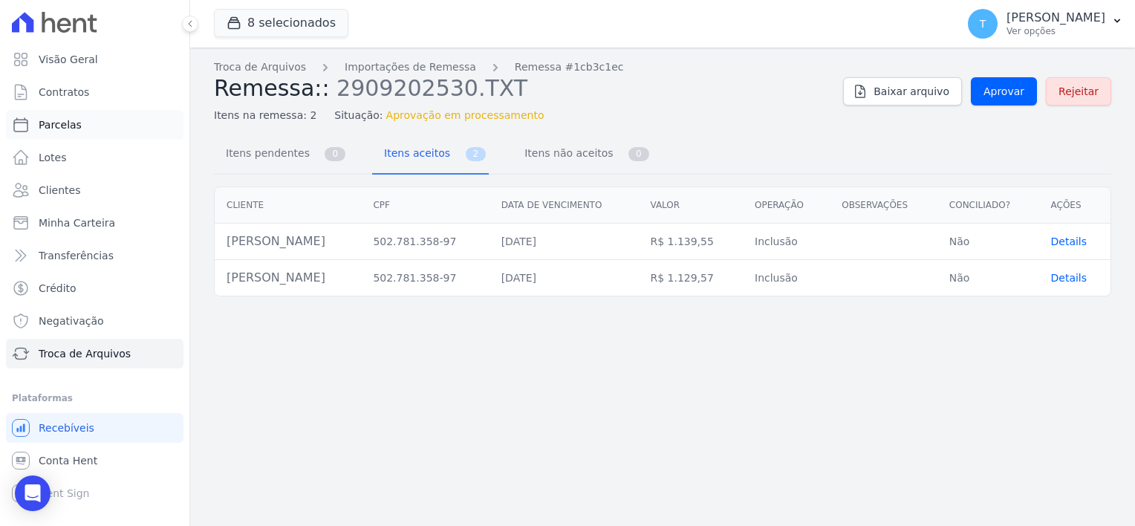
click at [77, 120] on link "Parcelas" at bounding box center [95, 125] width 178 height 30
select select
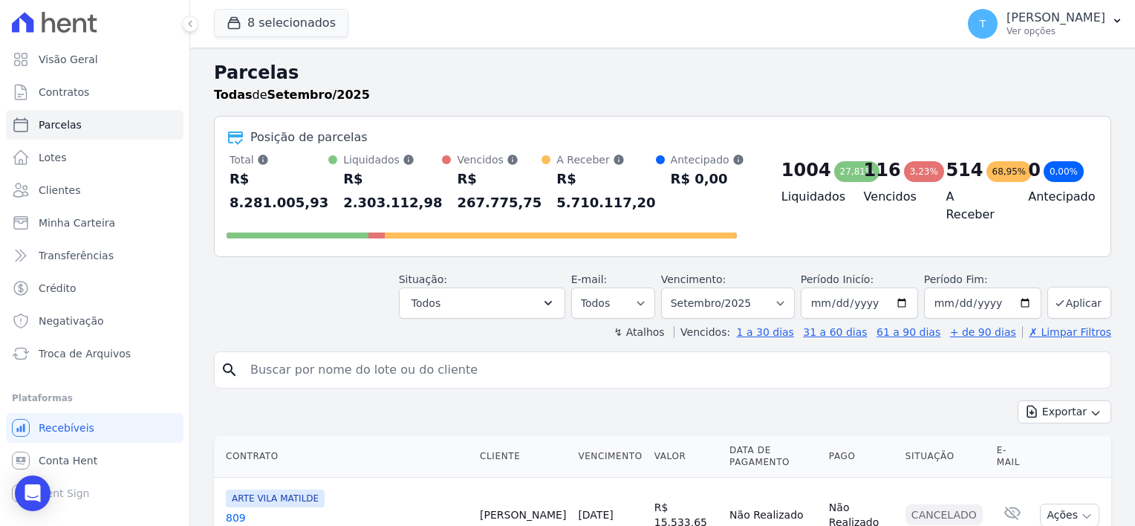
click at [360, 355] on input "search" at bounding box center [672, 370] width 863 height 30
paste input "[PERSON_NAME]"
type input "[PERSON_NAME]"
select select
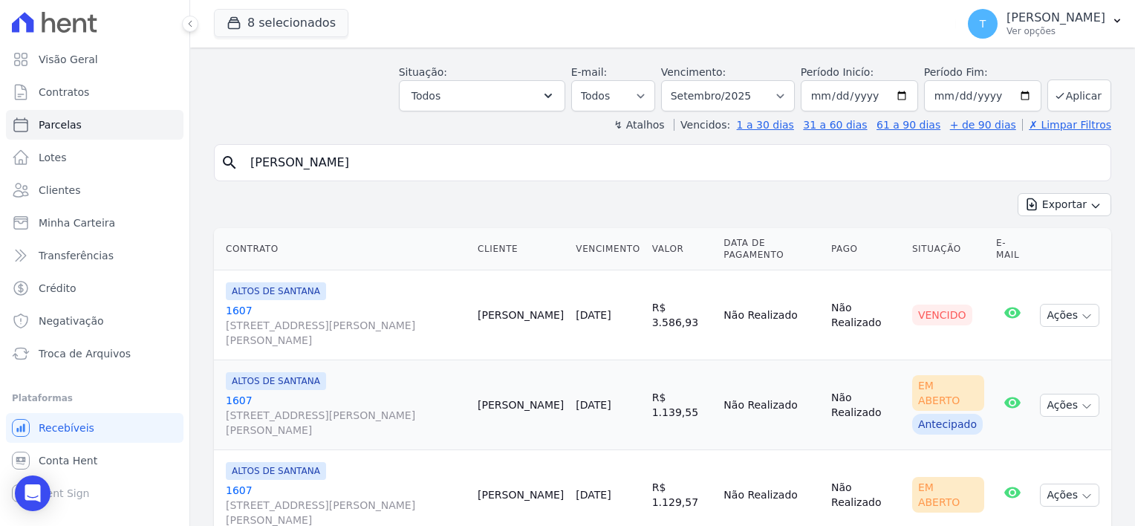
scroll to position [59, 0]
click at [322, 406] on span "[STREET_ADDRESS][PERSON_NAME][PERSON_NAME]" at bounding box center [346, 421] width 240 height 30
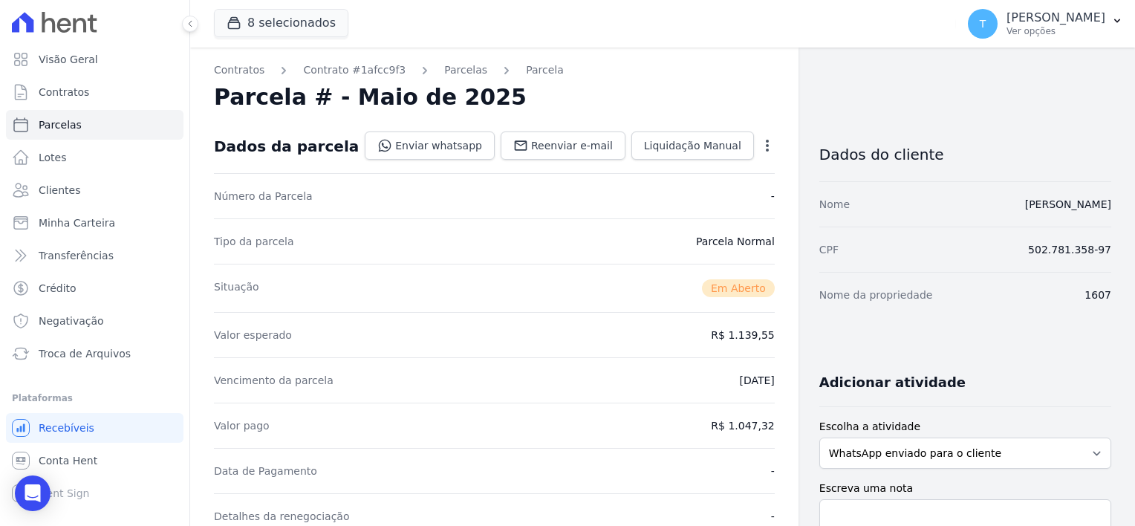
select select
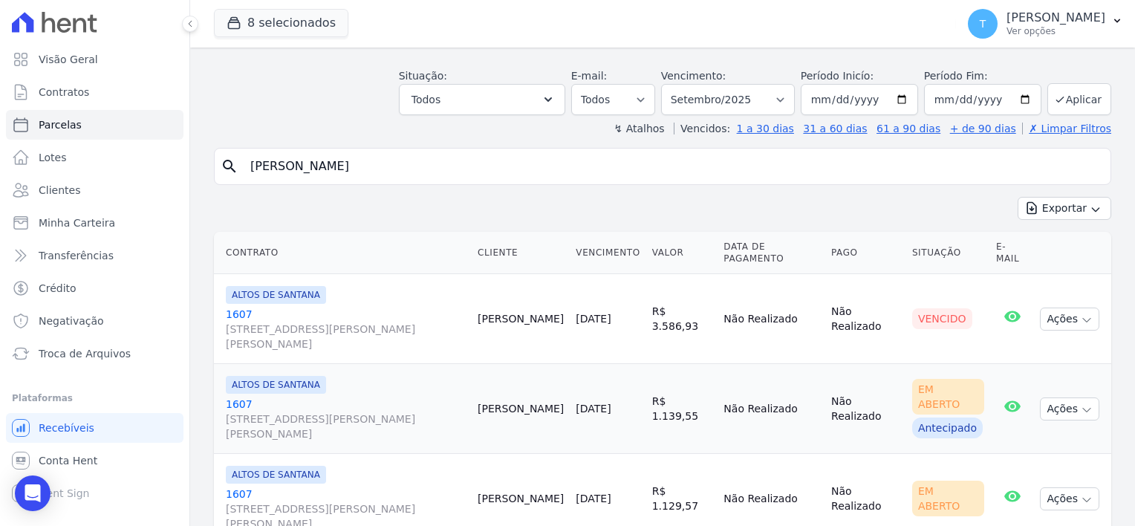
scroll to position [59, 0]
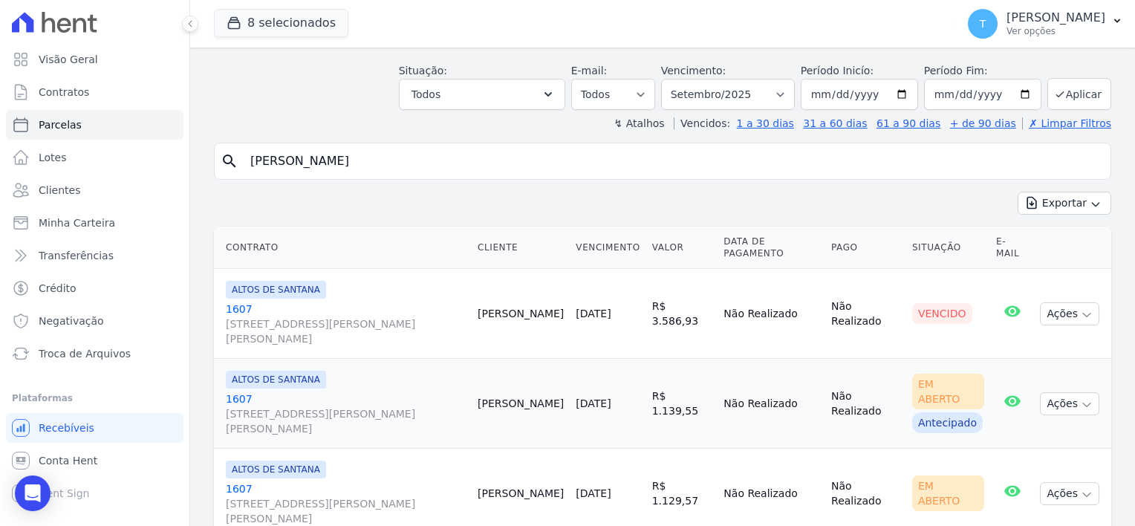
click at [290, 496] on span "[STREET_ADDRESS][PERSON_NAME][PERSON_NAME]" at bounding box center [346, 511] width 240 height 30
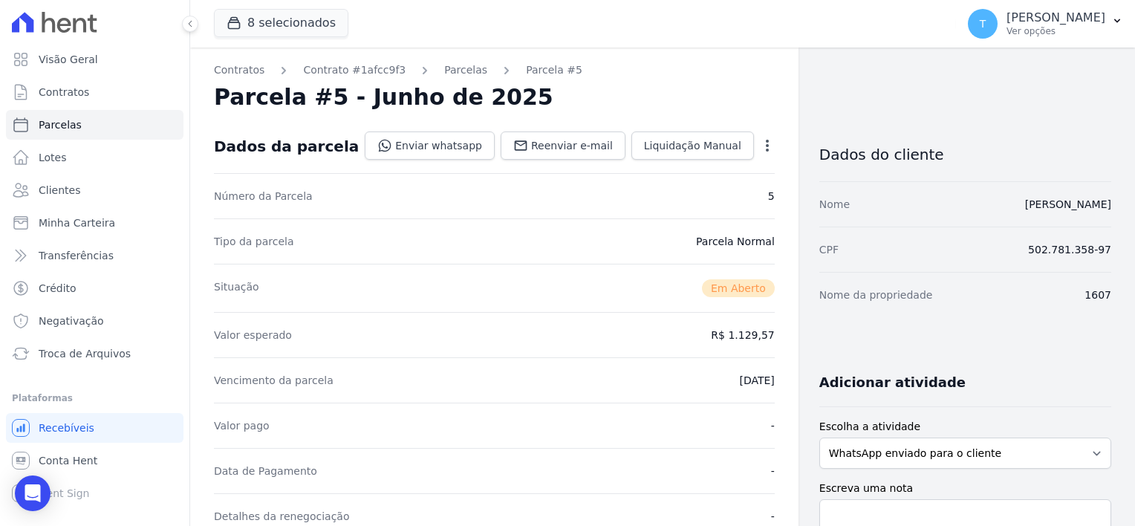
select select
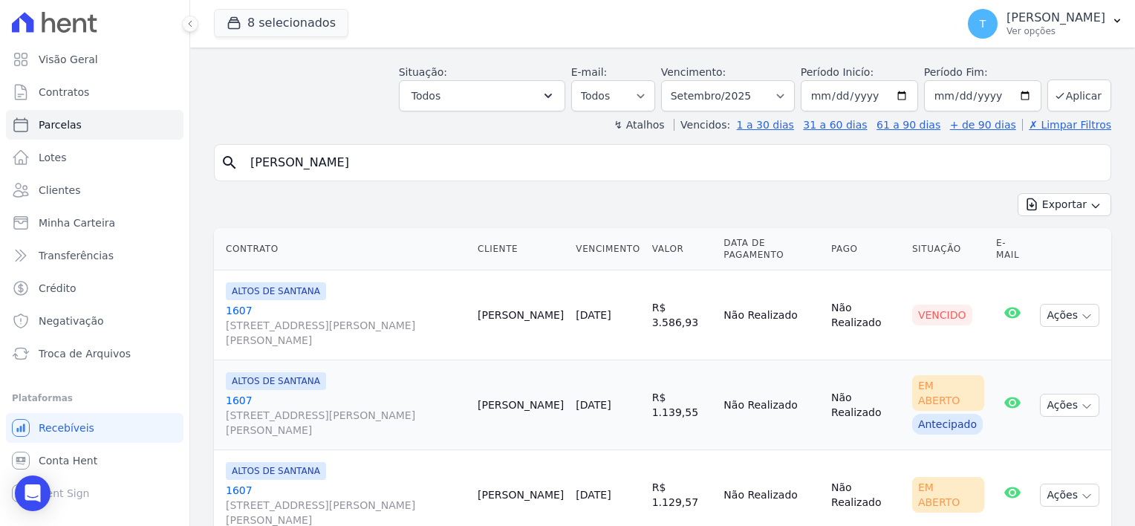
scroll to position [59, 0]
click at [1081, 399] on icon "button" at bounding box center [1087, 405] width 12 height 12
click at [1038, 424] on link "Ver boleto" at bounding box center [1064, 437] width 143 height 27
click at [1004, 424] on link "Ver boleto" at bounding box center [1064, 437] width 143 height 27
click at [923, 449] on td "Em Aberto" at bounding box center [948, 494] width 84 height 90
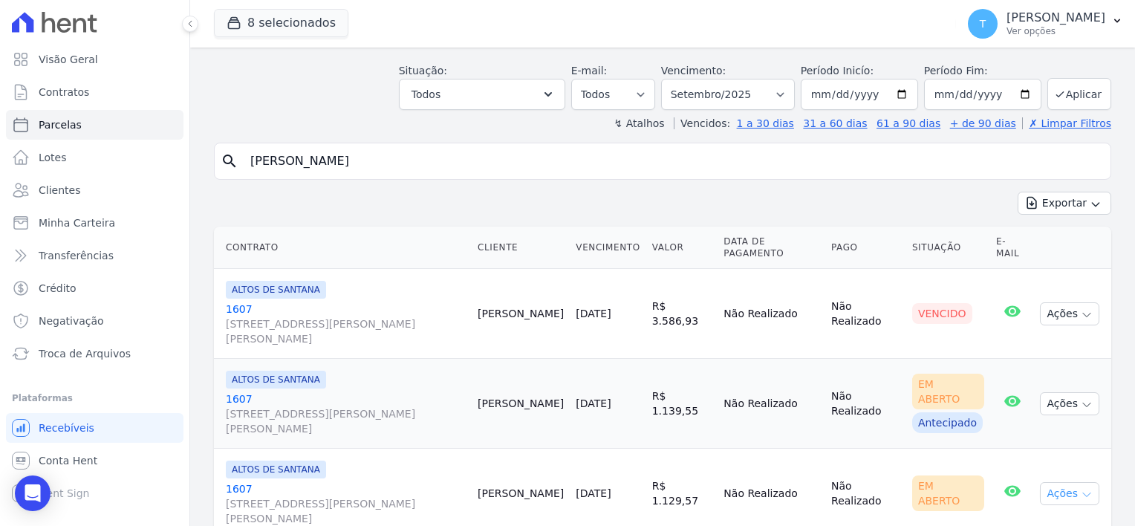
click at [1081, 489] on icon "button" at bounding box center [1087, 495] width 12 height 12
click at [1041, 514] on link "Ver boleto" at bounding box center [1064, 527] width 143 height 27
click at [1100, 18] on p "[PERSON_NAME]" at bounding box center [1056, 17] width 99 height 15
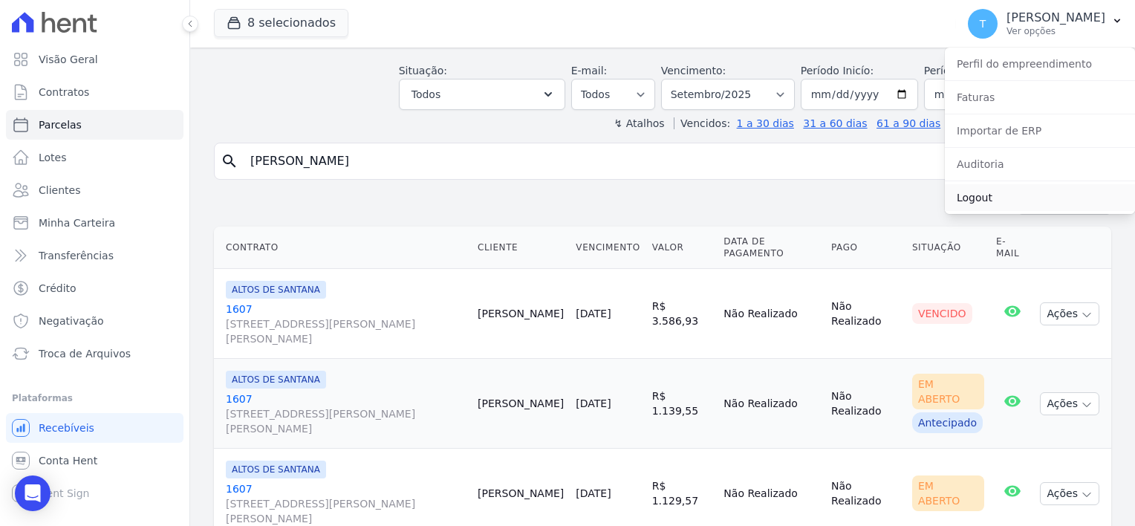
click at [985, 205] on link "Logout" at bounding box center [1040, 197] width 190 height 27
